Goal: Book appointment/travel/reservation

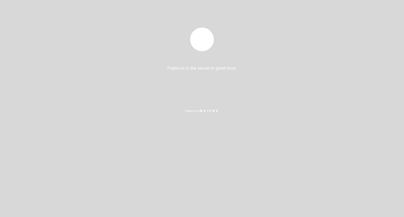
select select "es"
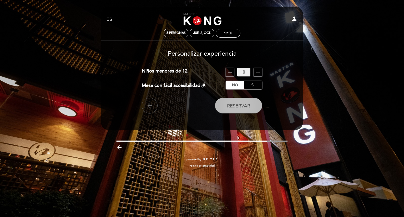
click at [238, 104] on span "Reservar" at bounding box center [238, 106] width 23 height 6
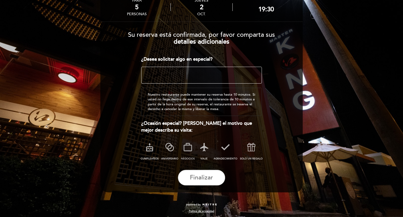
scroll to position [34, 0]
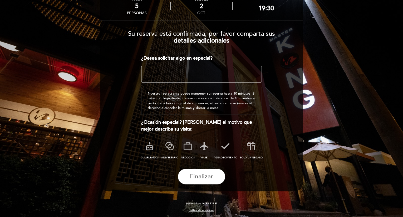
click at [188, 151] on icon at bounding box center [187, 146] width 14 height 14
click at [198, 178] on span "Finalizar" at bounding box center [201, 176] width 23 height 7
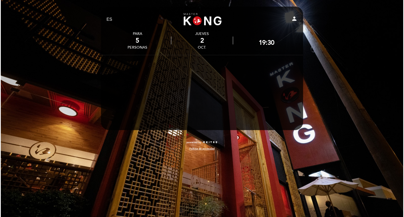
scroll to position [0, 0]
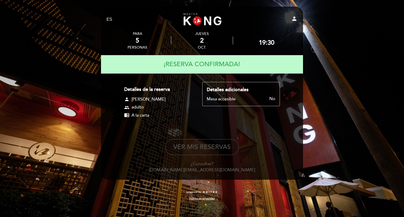
click at [198, 149] on button "VER MIS RESERVAS" at bounding box center [202, 147] width 74 height 16
select select "es"
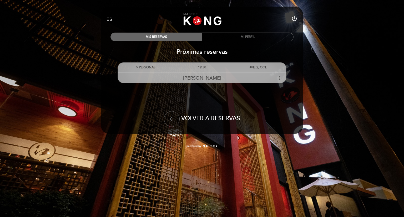
click at [275, 76] on div "[PERSON_NAME] more_vert" at bounding box center [202, 77] width 168 height 11
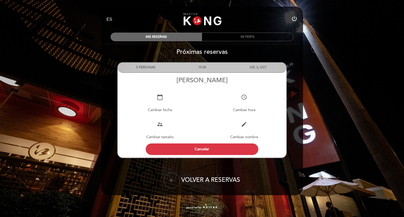
click at [207, 18] on link "Master Kong [GEOGRAPHIC_DATA][PERSON_NAME]" at bounding box center [202, 19] width 66 height 14
